Goal: Task Accomplishment & Management: Manage account settings

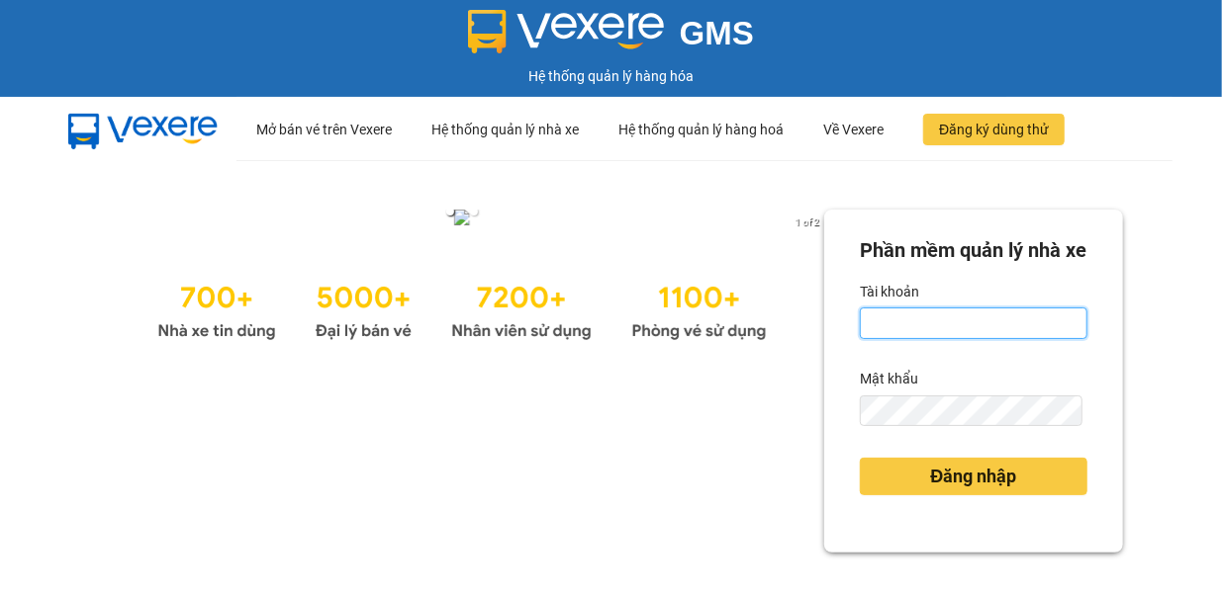
type input "lehuyhoang.xevn"
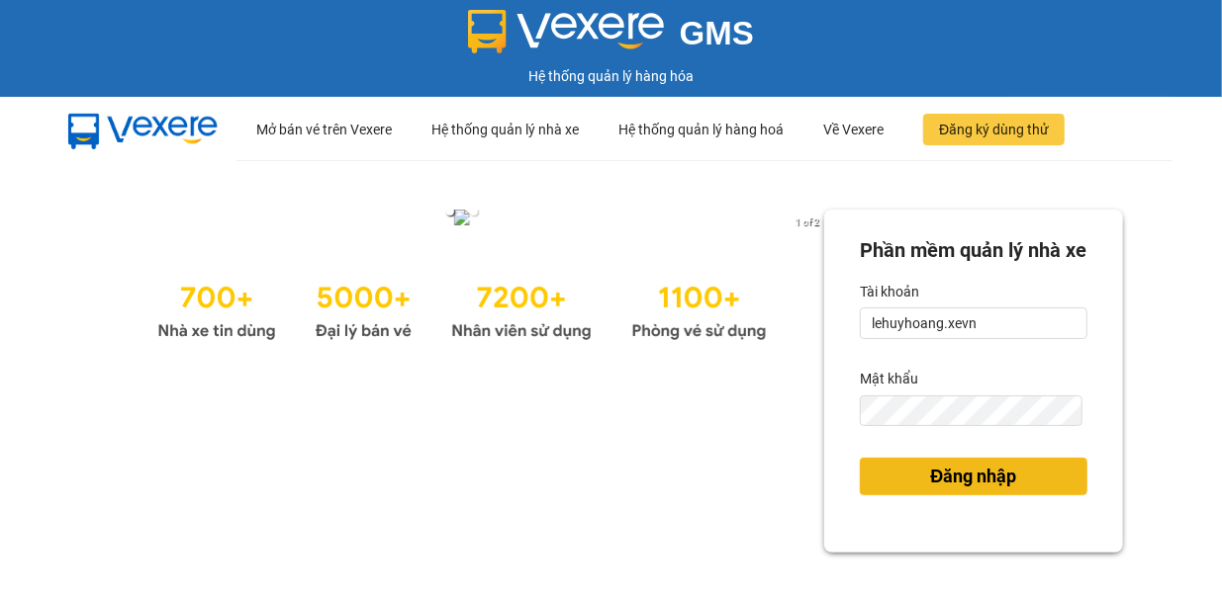
click at [975, 491] on span "Đăng nhập" at bounding box center [974, 477] width 86 height 28
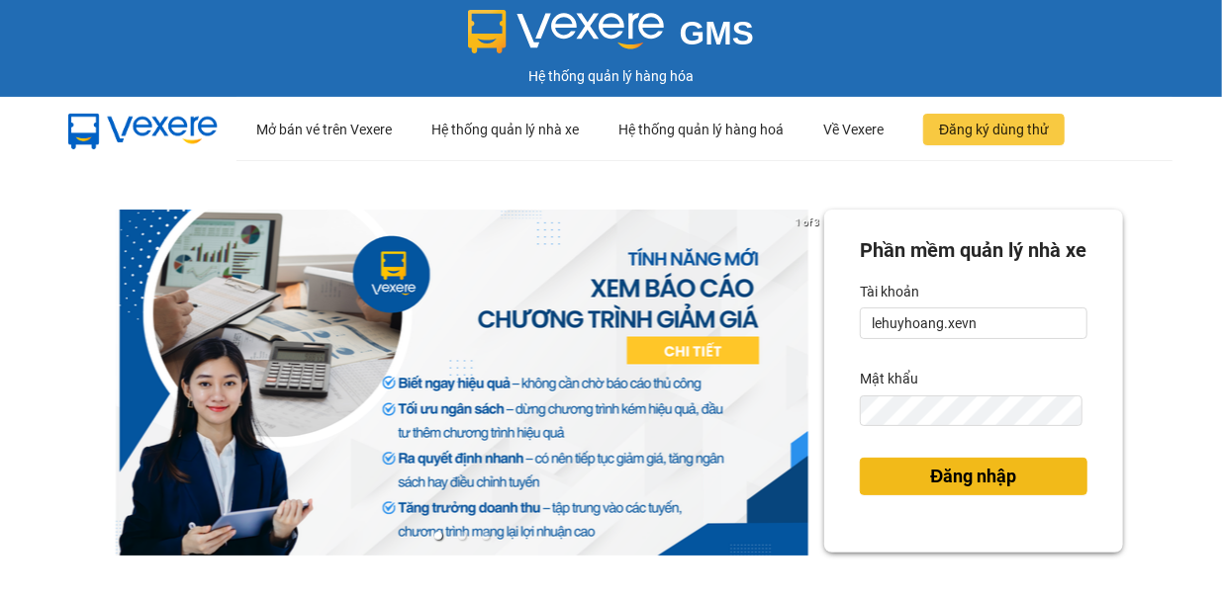
click at [959, 491] on span "Đăng nhập" at bounding box center [974, 477] width 86 height 28
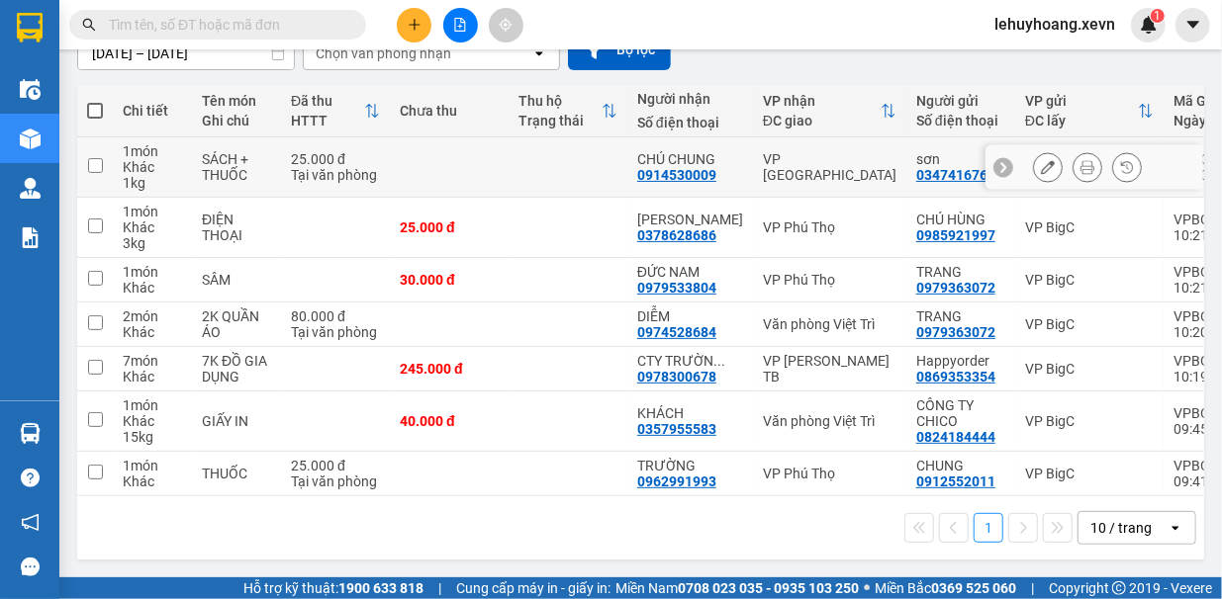
scroll to position [203, 0]
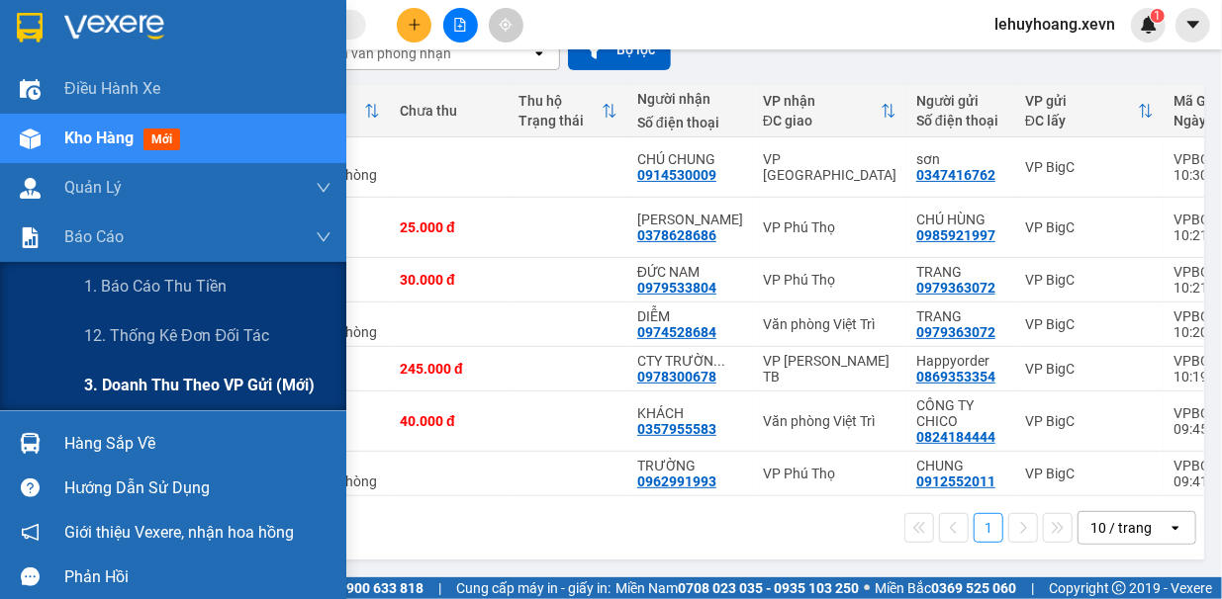
click at [140, 396] on span "3. Doanh Thu theo VP Gửi (mới)" at bounding box center [199, 385] width 230 height 25
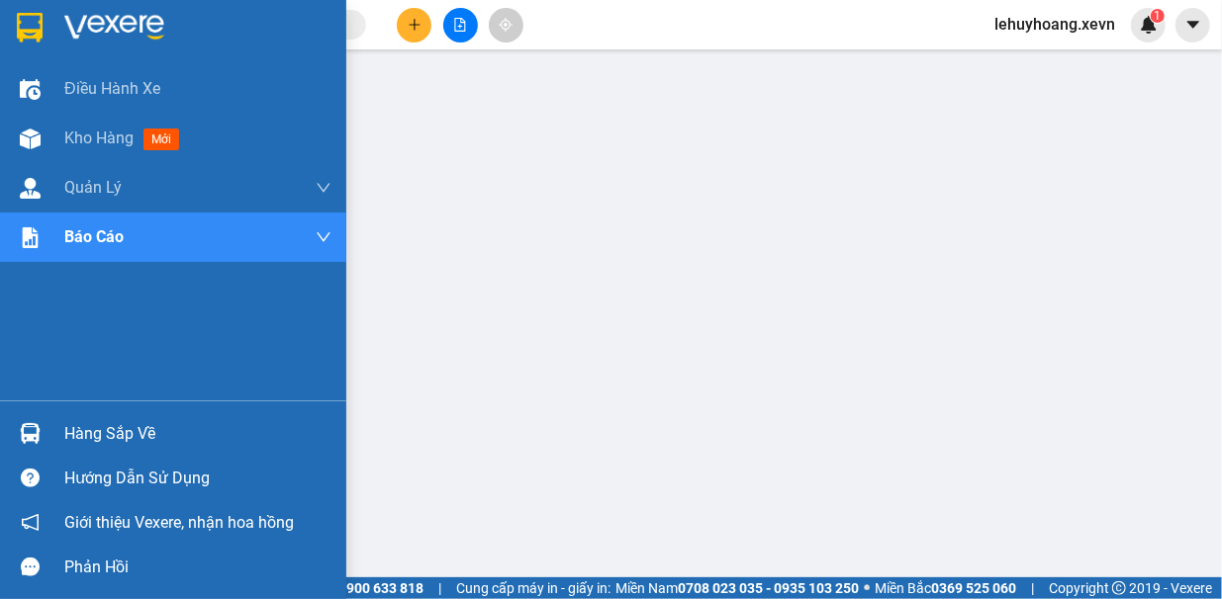
click at [152, 37] on img at bounding box center [114, 28] width 100 height 30
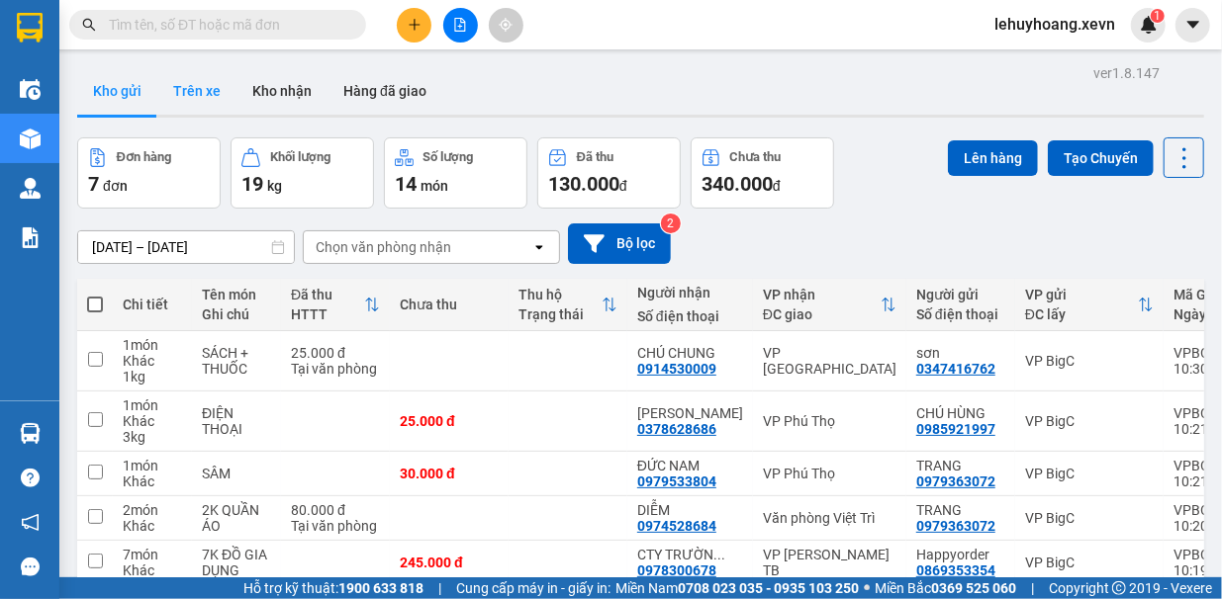
click at [183, 99] on button "Trên xe" at bounding box center [196, 90] width 79 height 47
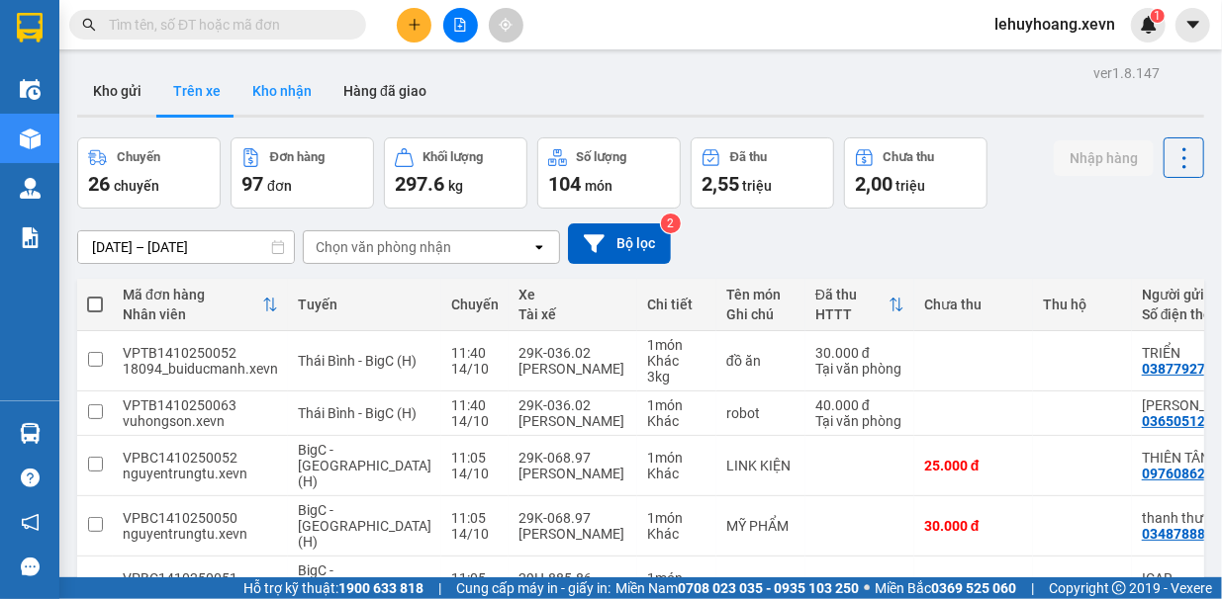
click at [301, 95] on button "Kho nhận" at bounding box center [281, 90] width 91 height 47
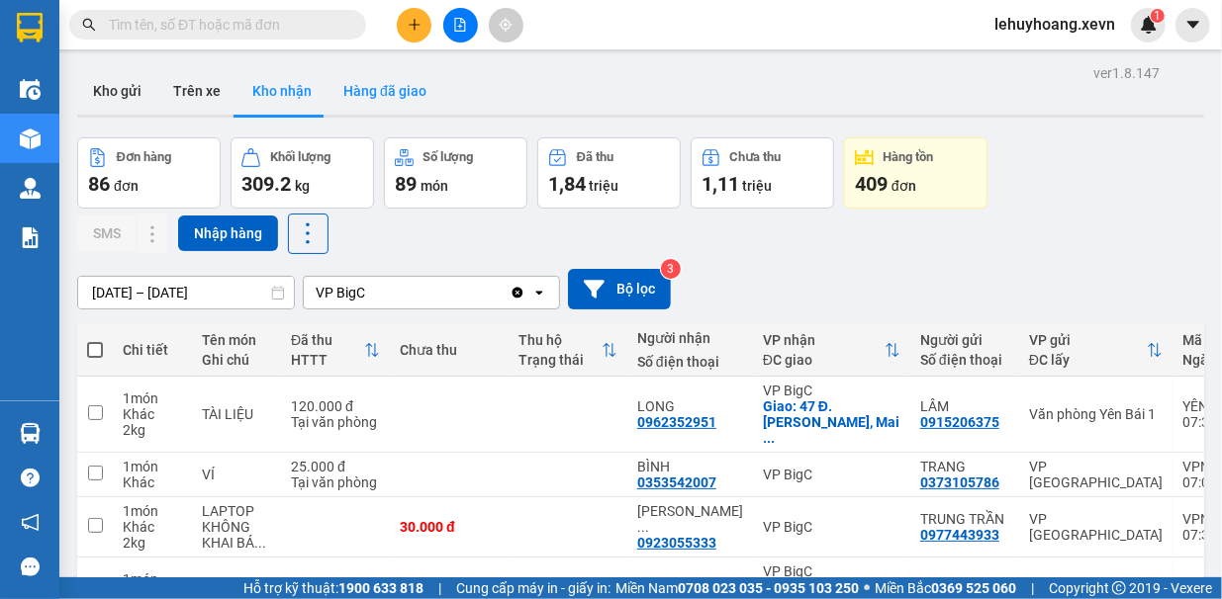
click at [415, 108] on button "Hàng đã giao" at bounding box center [384, 90] width 115 height 47
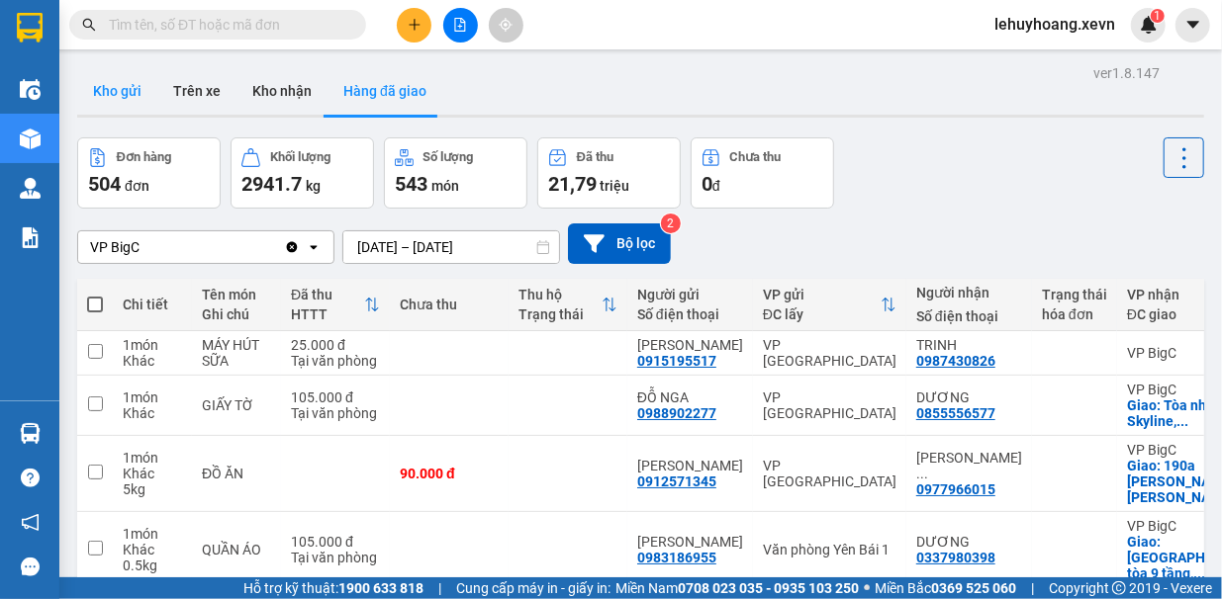
click at [129, 106] on button "Kho gửi" at bounding box center [117, 90] width 80 height 47
